Goal: Task Accomplishment & Management: Complete application form

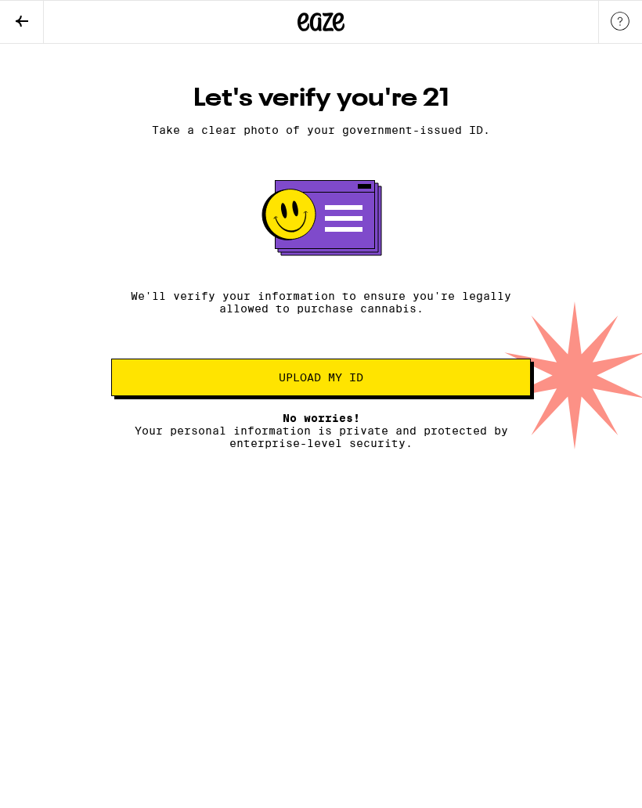
click at [497, 378] on button "Upload my ID" at bounding box center [320, 377] width 419 height 38
